Goal: Task Accomplishment & Management: Use online tool/utility

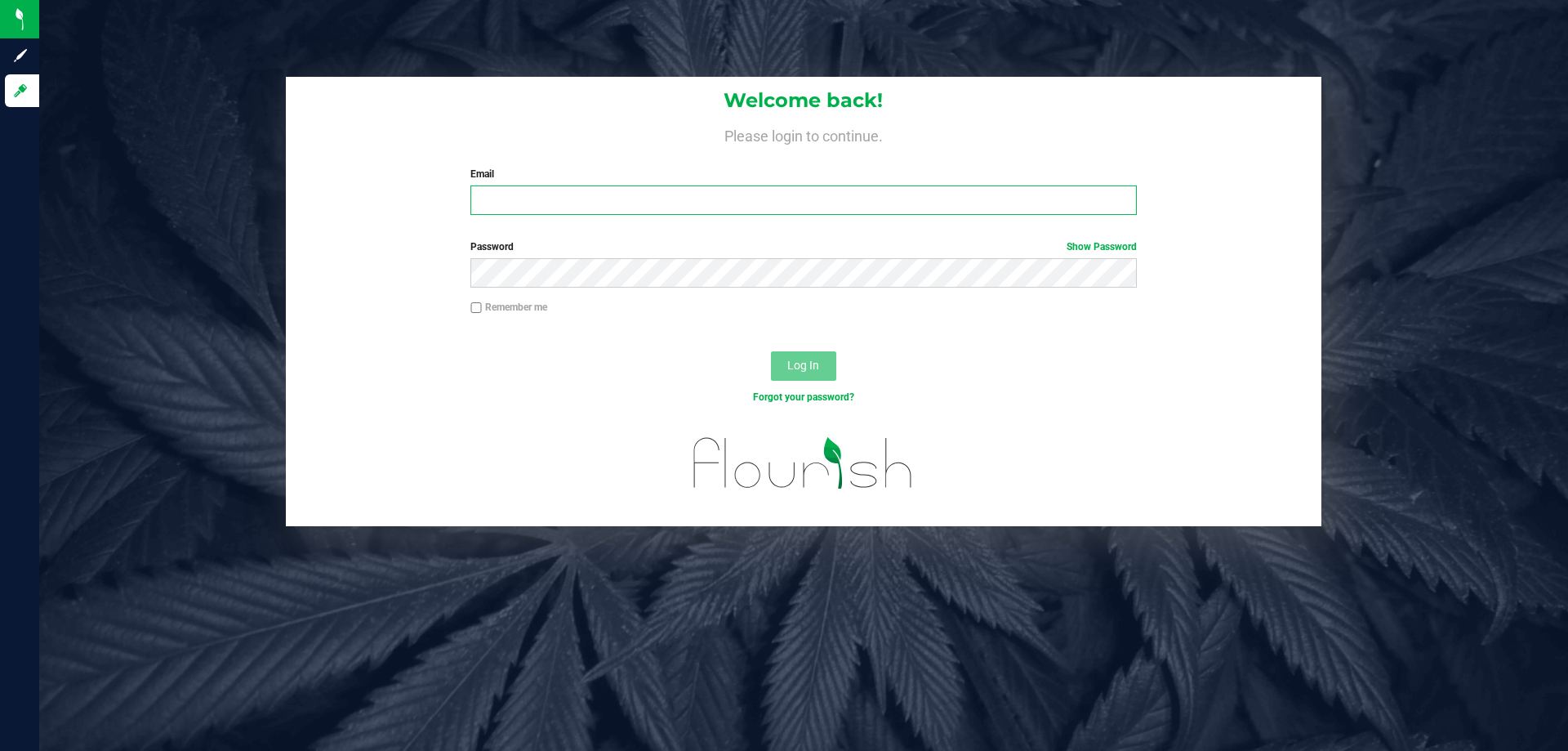
click at [600, 204] on input "Email" at bounding box center [803, 200] width 666 height 29
type input "[EMAIL_ADDRESS][DOMAIN_NAME]"
click at [771, 351] on button "Log In" at bounding box center [804, 365] width 66 height 29
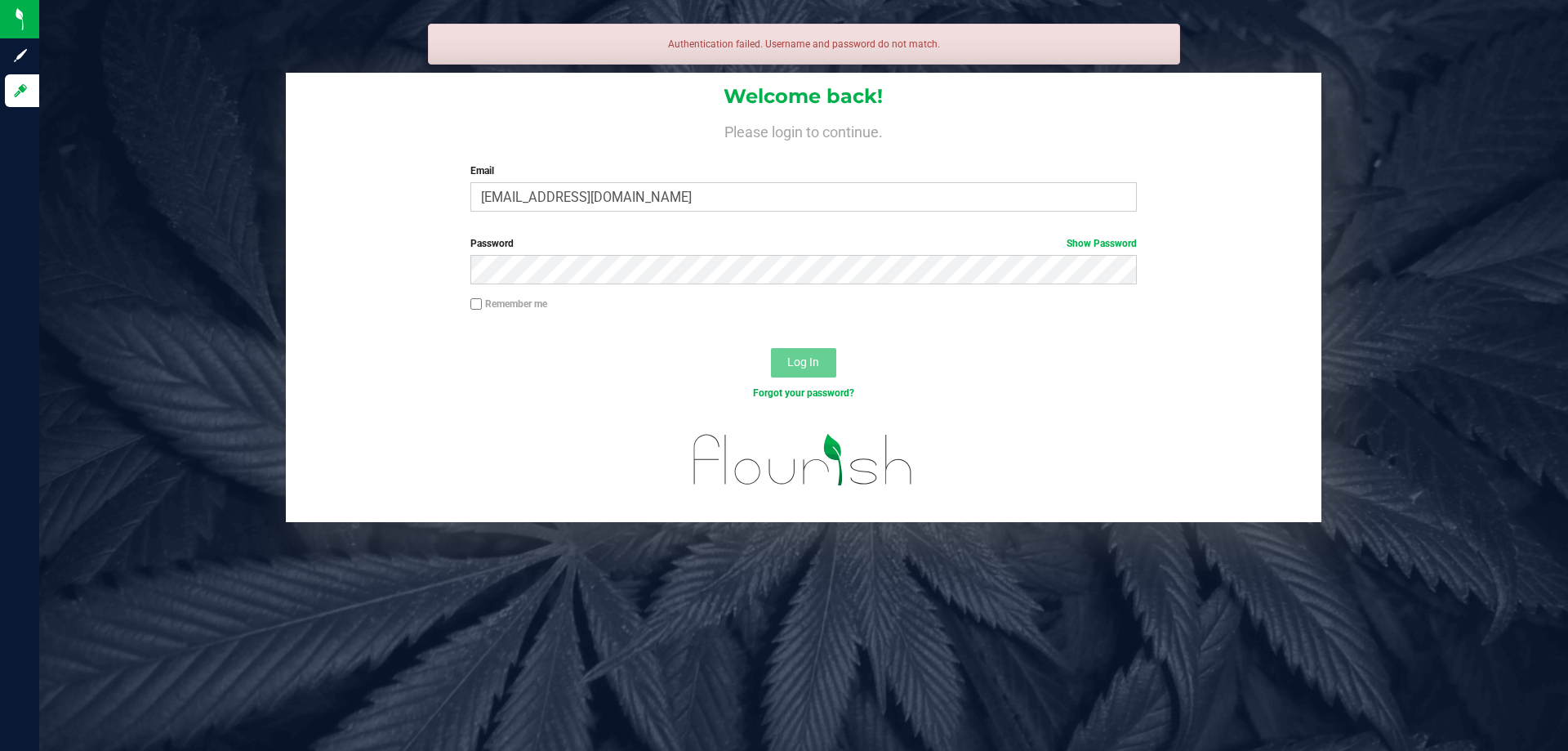
click at [534, 284] on div "Password Show Password" at bounding box center [804, 267] width 1036 height 60
click at [479, 206] on input "[EMAIL_ADDRESS][DOMAIN_NAME]" at bounding box center [803, 196] width 666 height 29
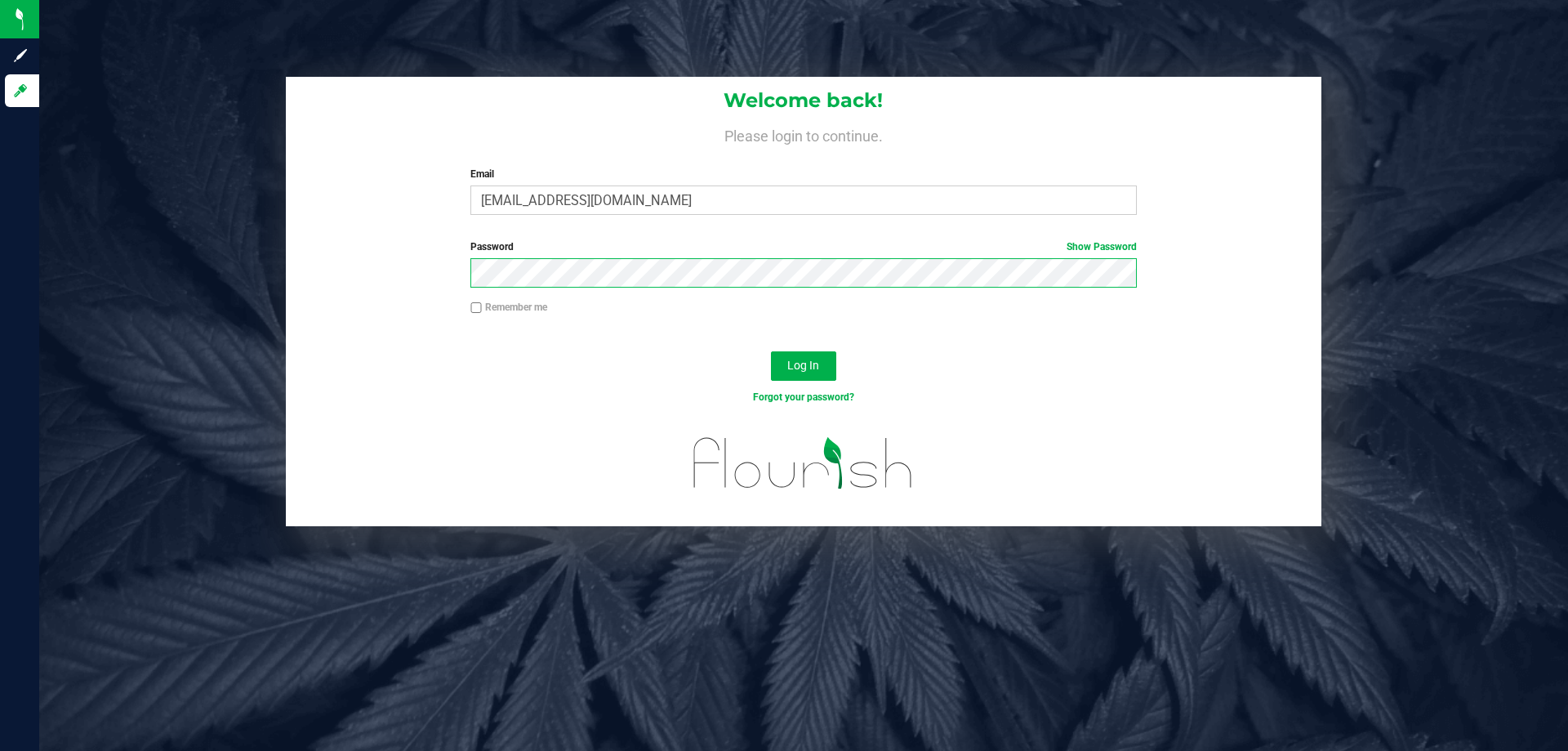
click at [771, 351] on button "Log In" at bounding box center [804, 365] width 66 height 29
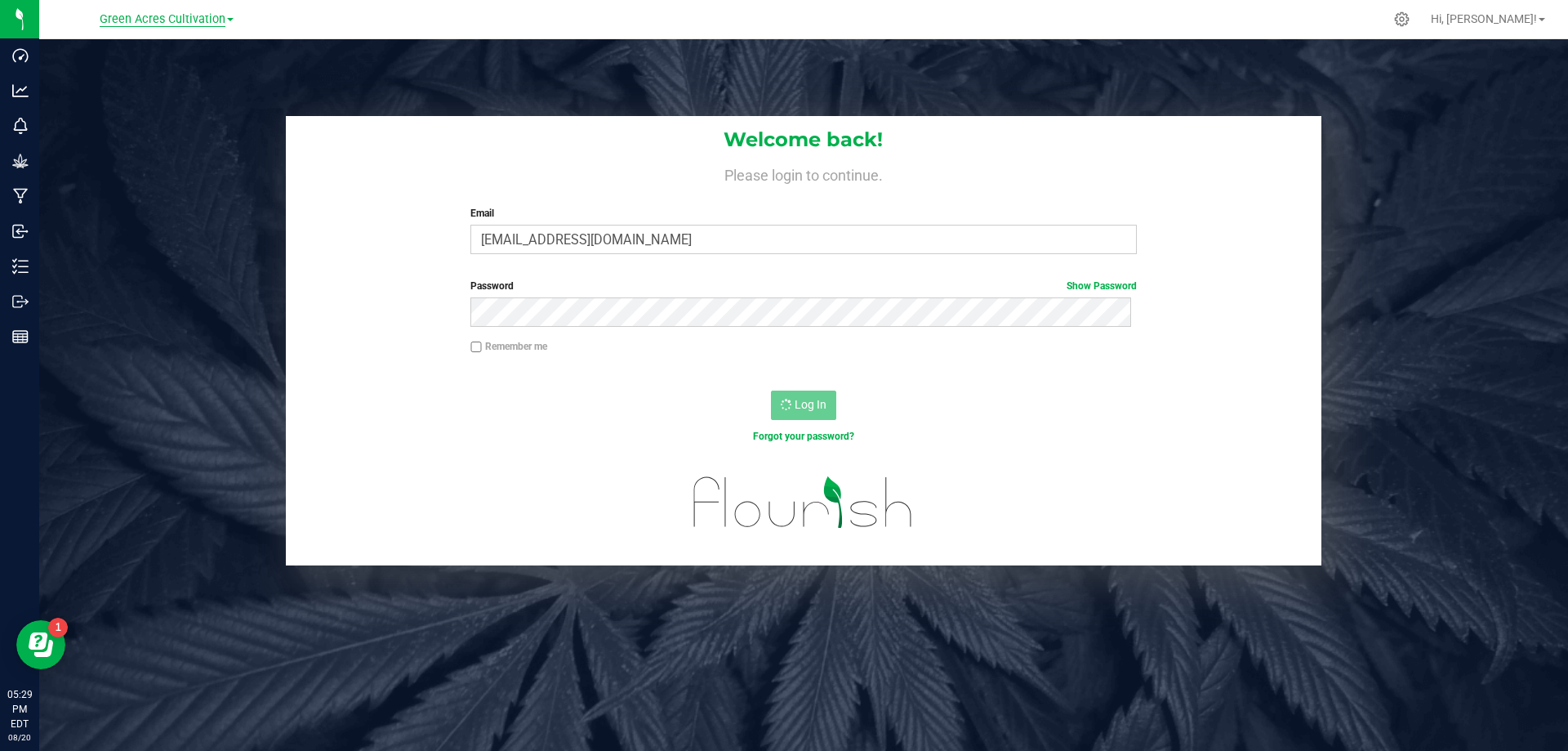
click at [217, 22] on span "Green Acres Cultivation" at bounding box center [163, 20] width 126 height 15
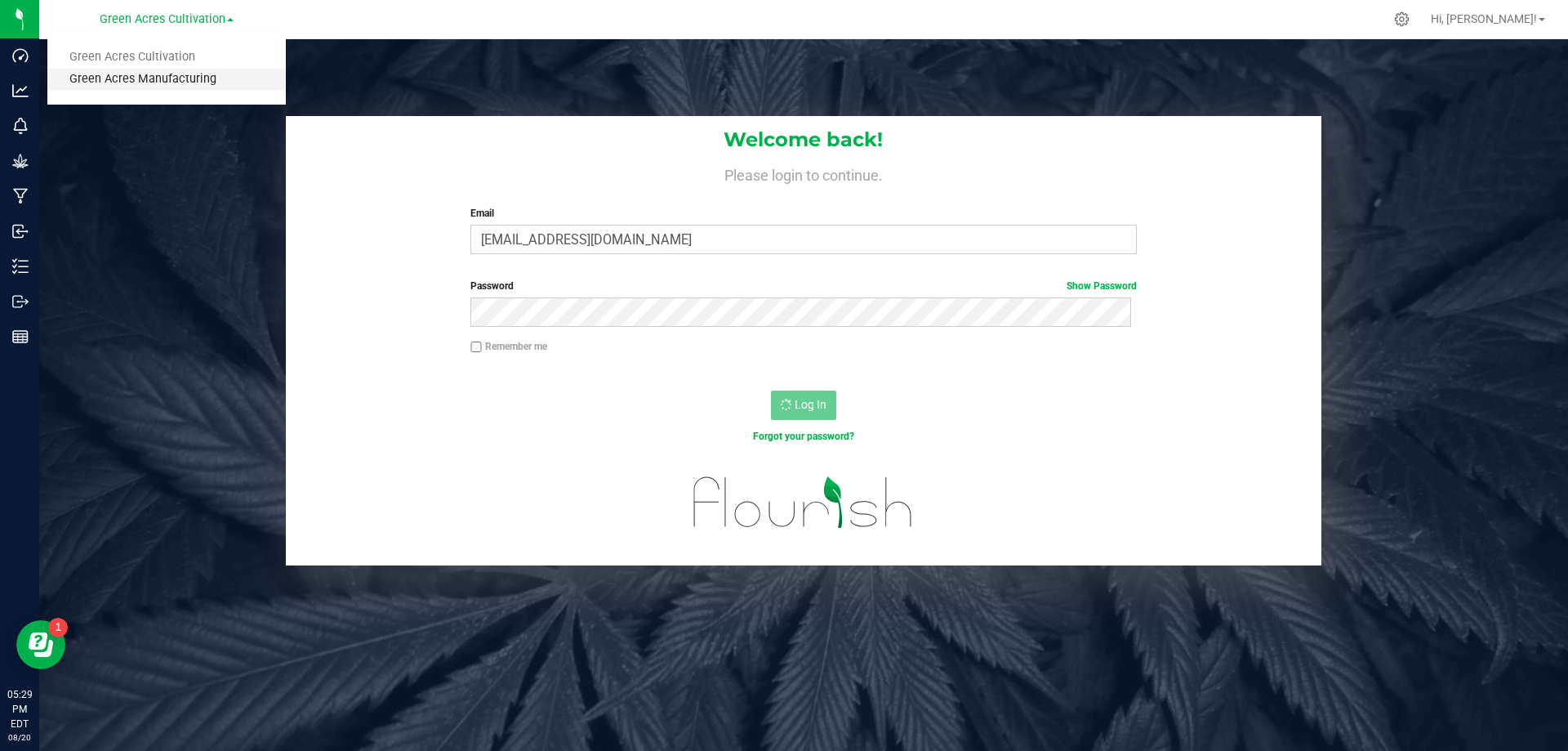
click at [195, 83] on link "Green Acres Manufacturing" at bounding box center [166, 79] width 238 height 22
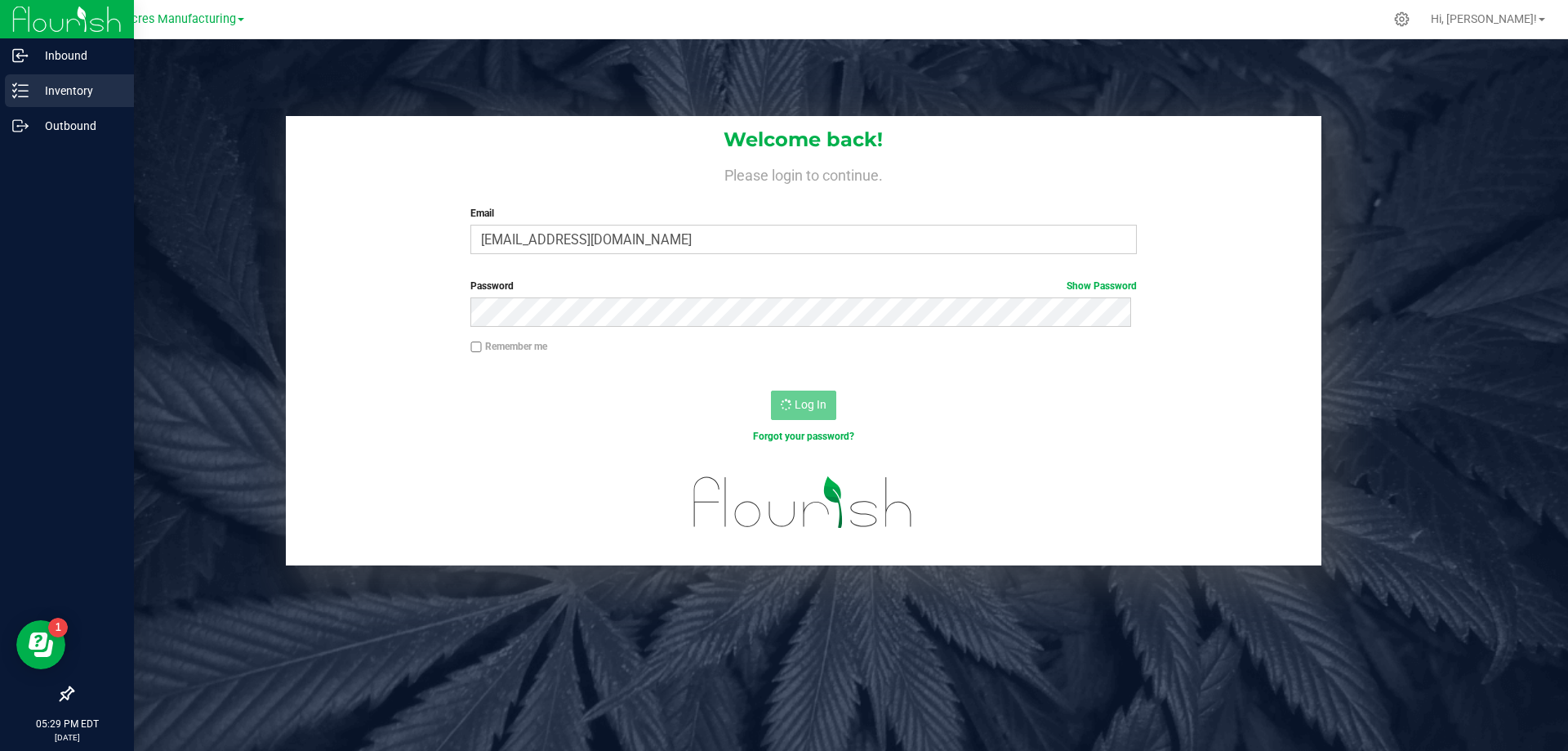
click at [87, 86] on p "Inventory" at bounding box center [77, 91] width 98 height 20
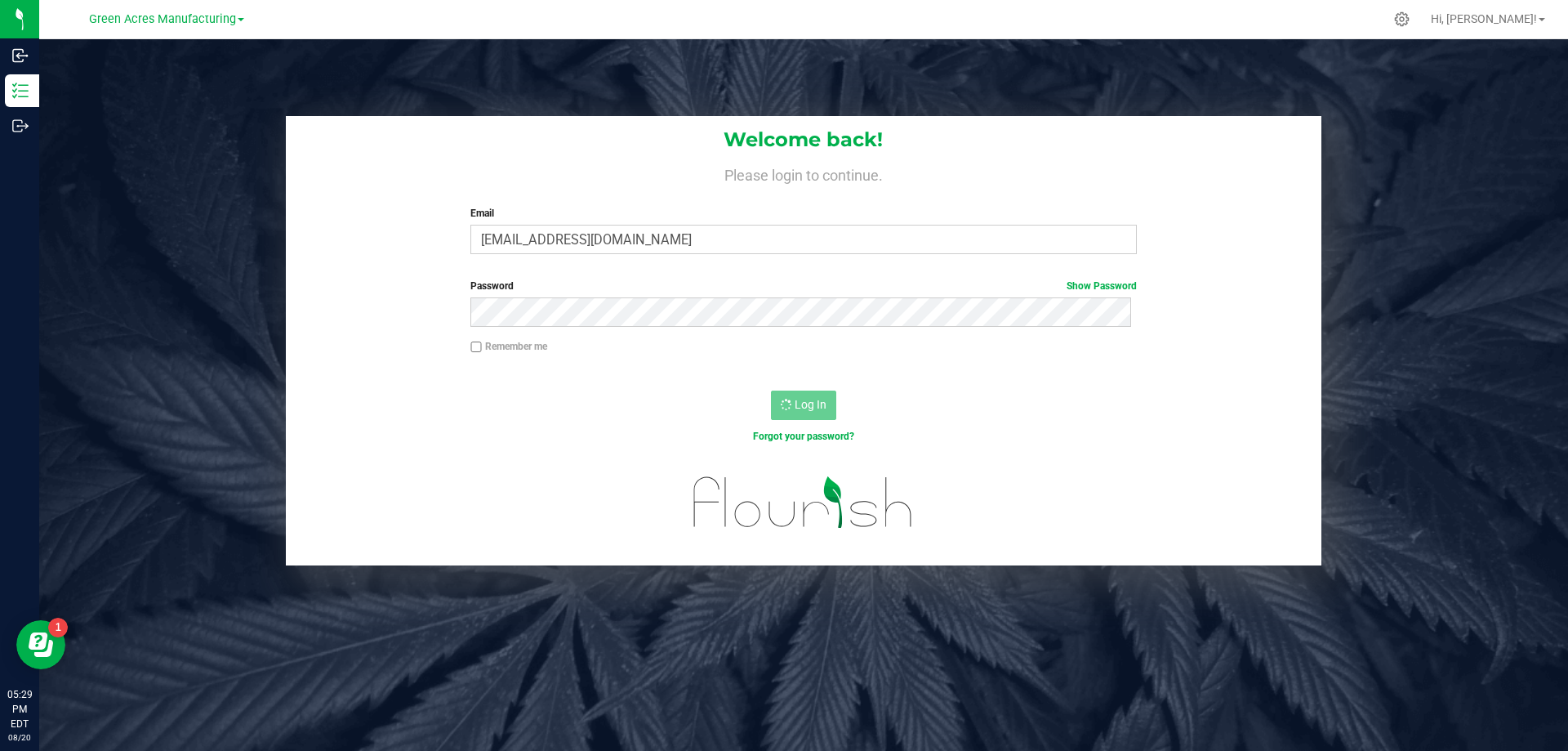
click at [268, 92] on div "Welcome back! Please login to continue. Email [EMAIL_ADDRESS][DOMAIN_NAME] Requ…" at bounding box center [804, 414] width 1529 height 751
